Goal: Transaction & Acquisition: Purchase product/service

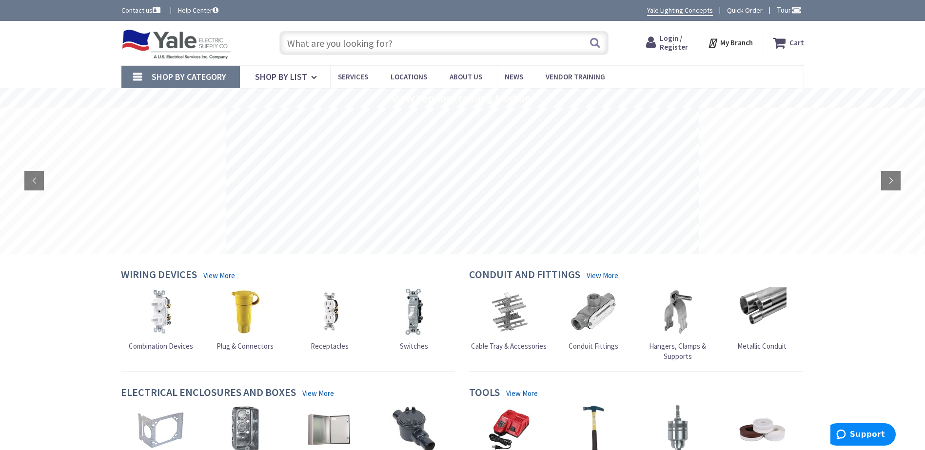
click at [673, 45] on span "Login / Register" at bounding box center [674, 43] width 28 height 18
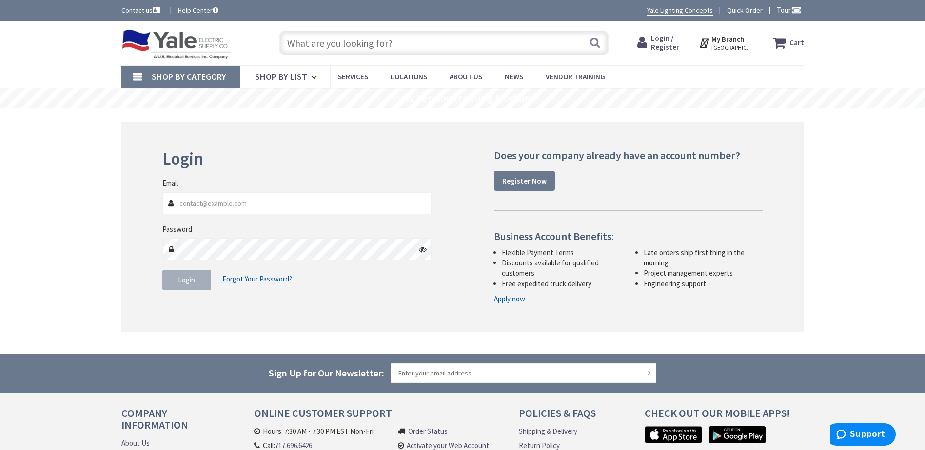
type input "Tim@Groffs.com"
click at [188, 282] on span "Login" at bounding box center [186, 279] width 17 height 9
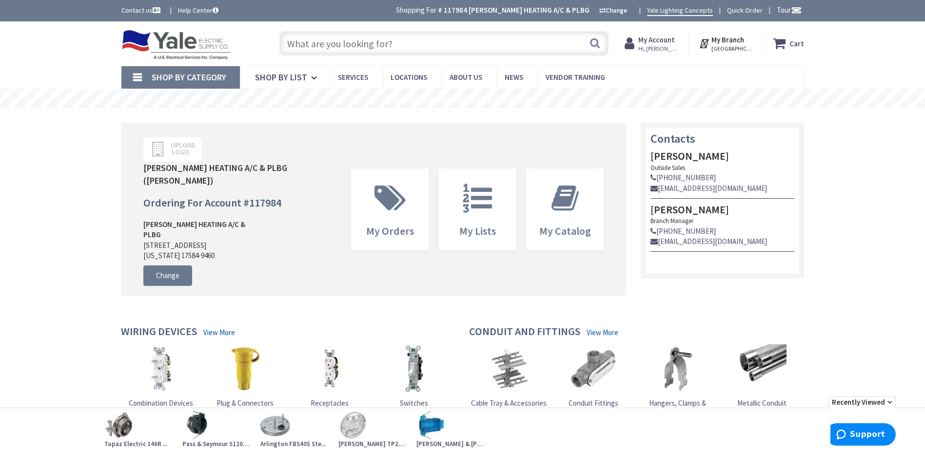
click at [318, 45] on input "text" at bounding box center [443, 43] width 329 height 24
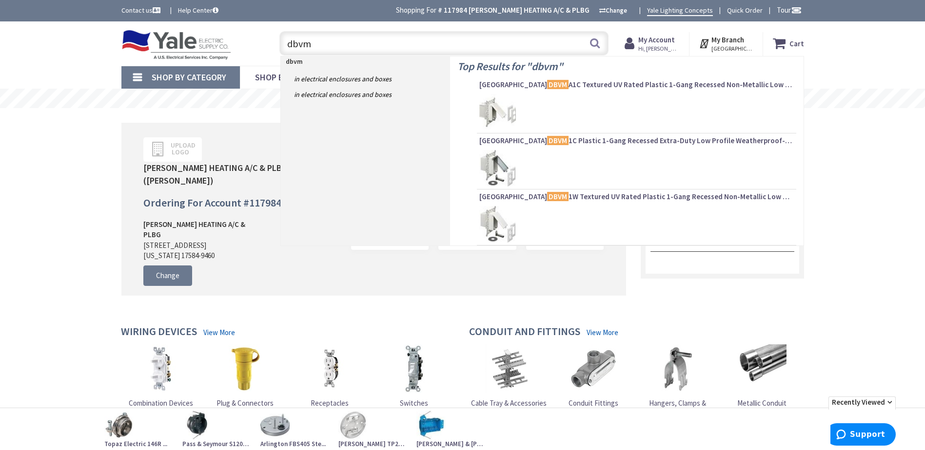
type input "dbvm1"
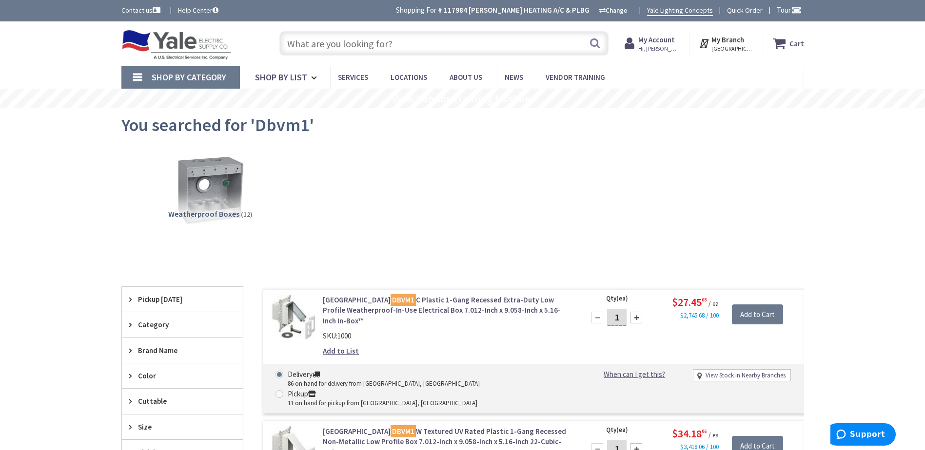
click at [303, 41] on input "text" at bounding box center [443, 43] width 329 height 24
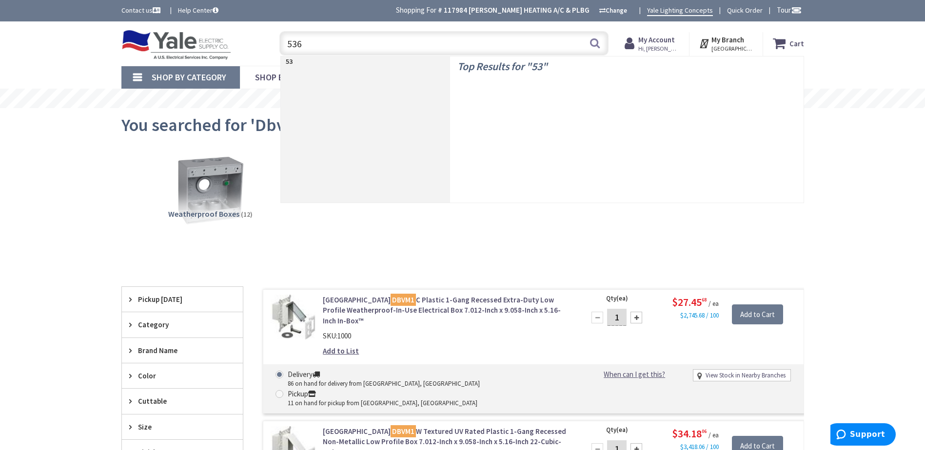
type input "5361"
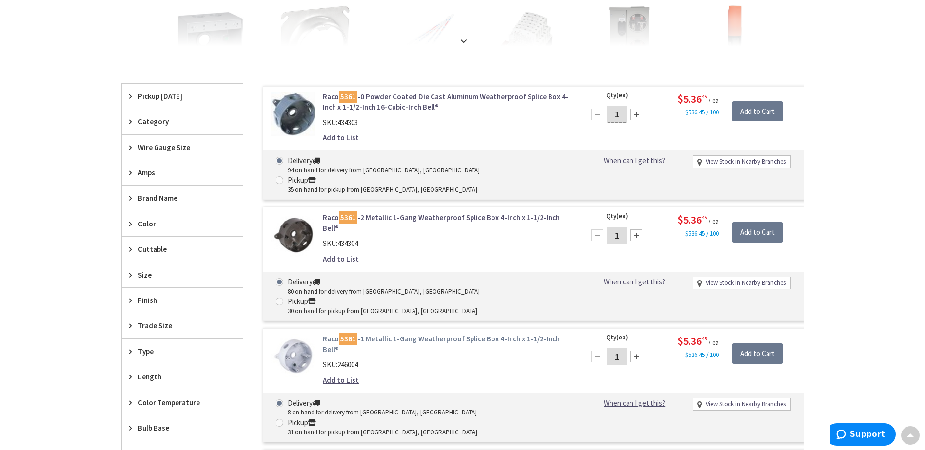
scroll to position [293, 0]
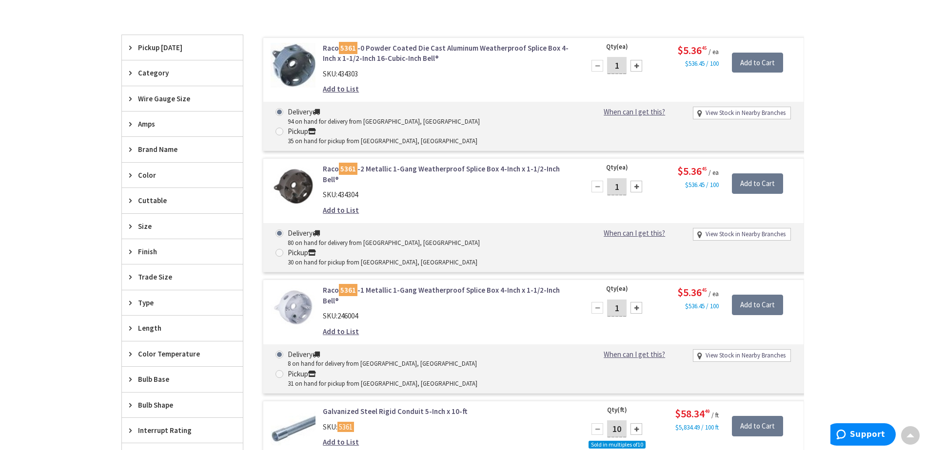
click at [351, 284] on mark "5361" at bounding box center [348, 290] width 19 height 12
